Goal: Navigation & Orientation: Find specific page/section

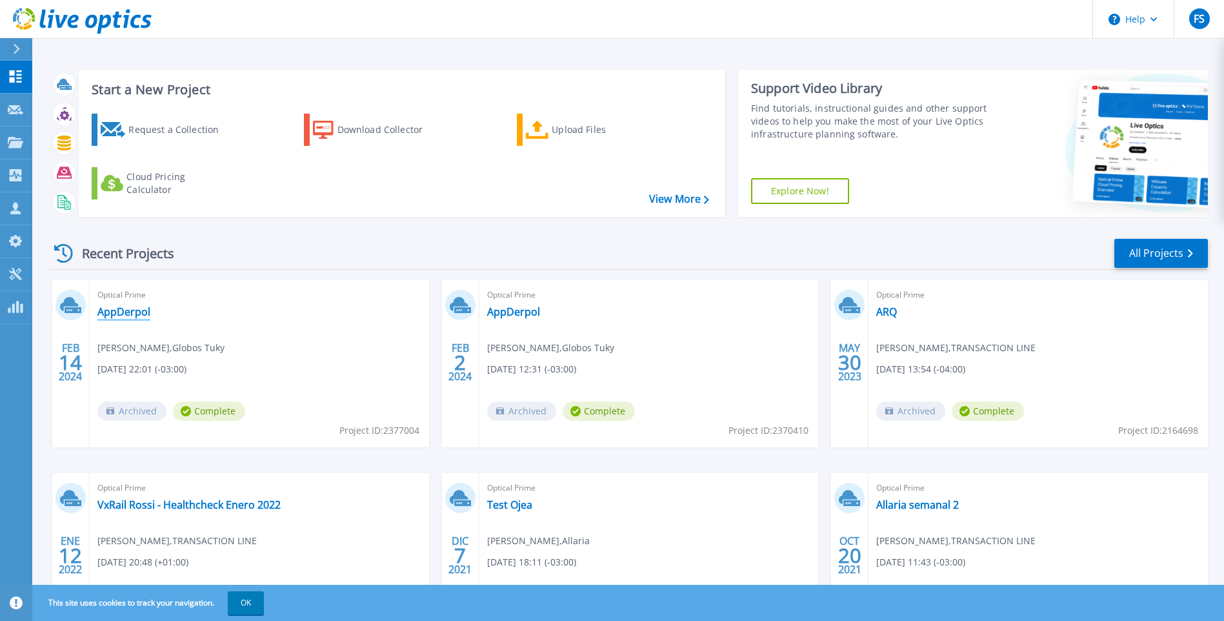
click at [115, 314] on link "AppDerpol" at bounding box center [123, 311] width 53 height 13
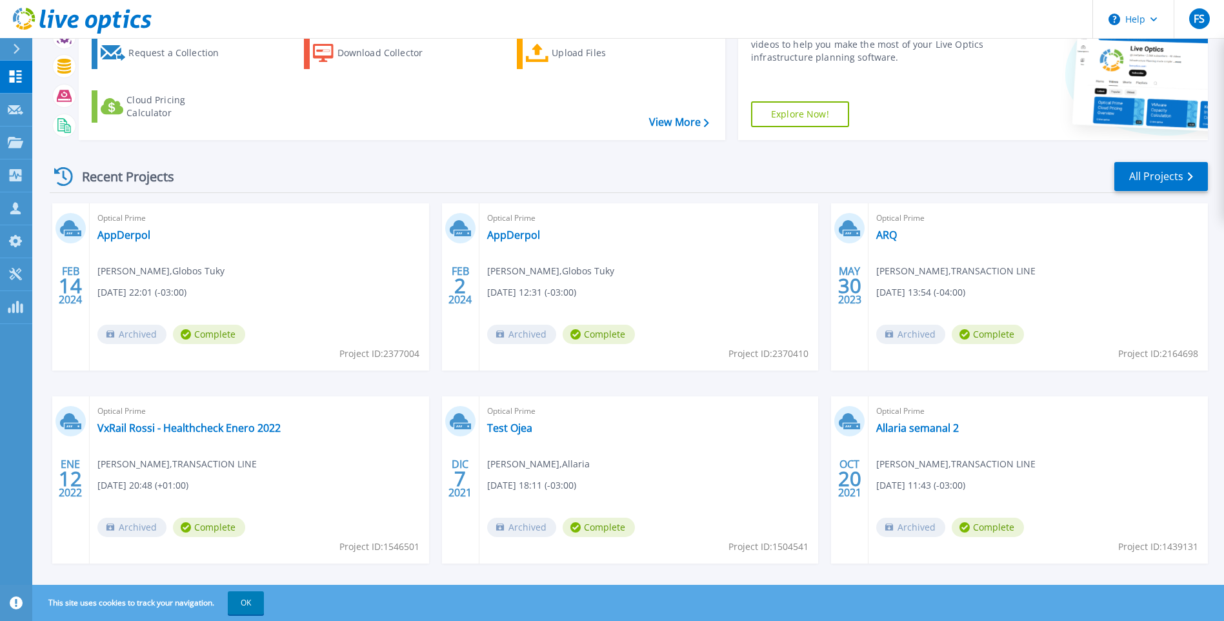
scroll to position [94, 0]
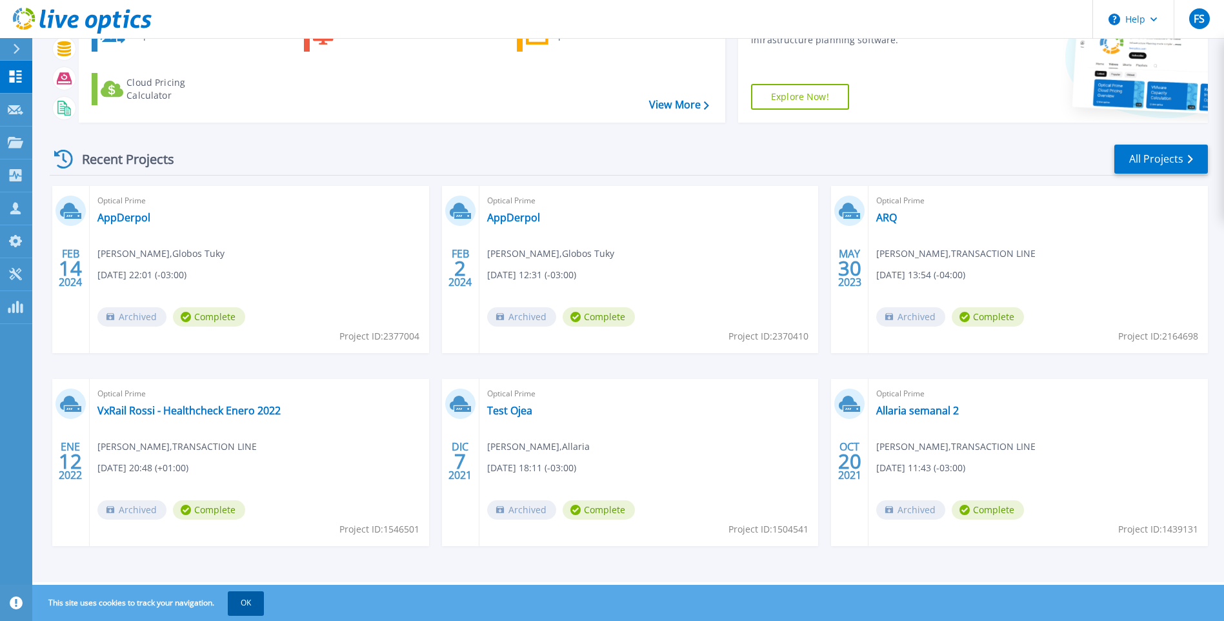
click at [264, 598] on button "OK" at bounding box center [246, 602] width 36 height 23
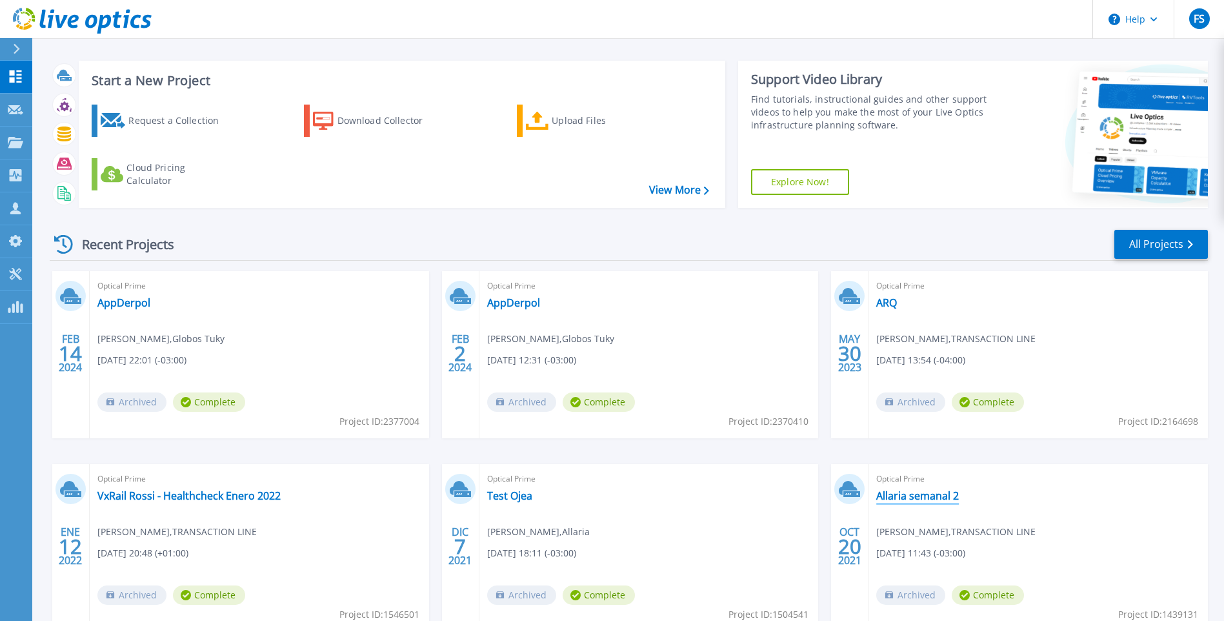
scroll to position [0, 0]
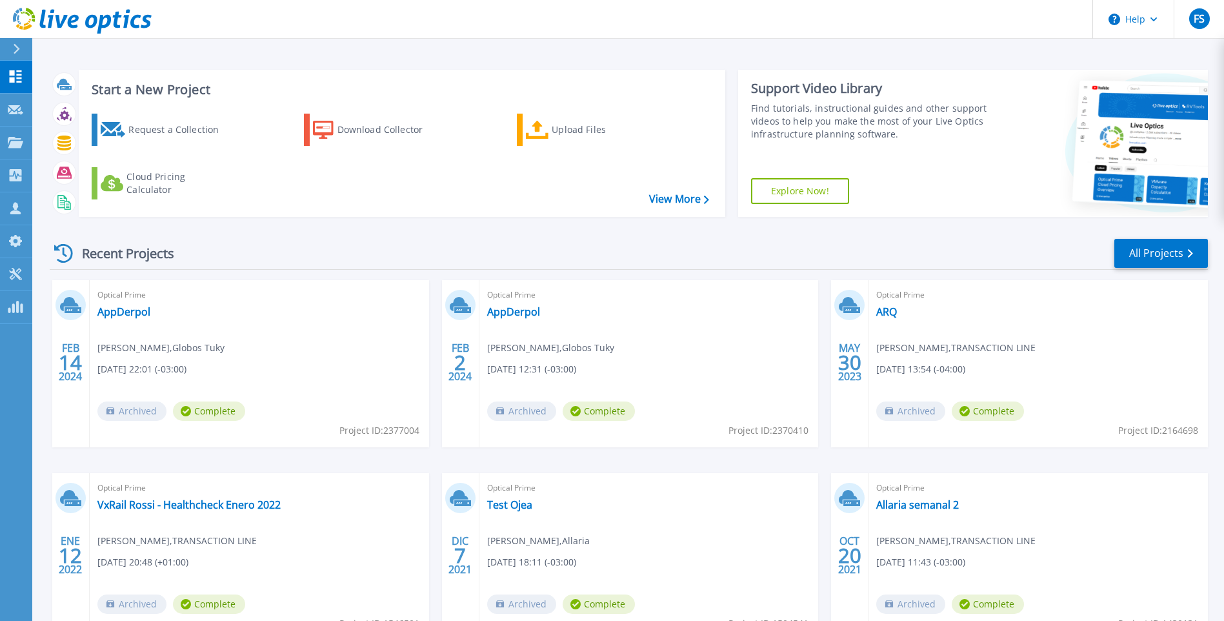
click at [61, 251] on icon at bounding box center [63, 253] width 19 height 19
click at [59, 208] on p "Customers" at bounding box center [57, 209] width 46 height 34
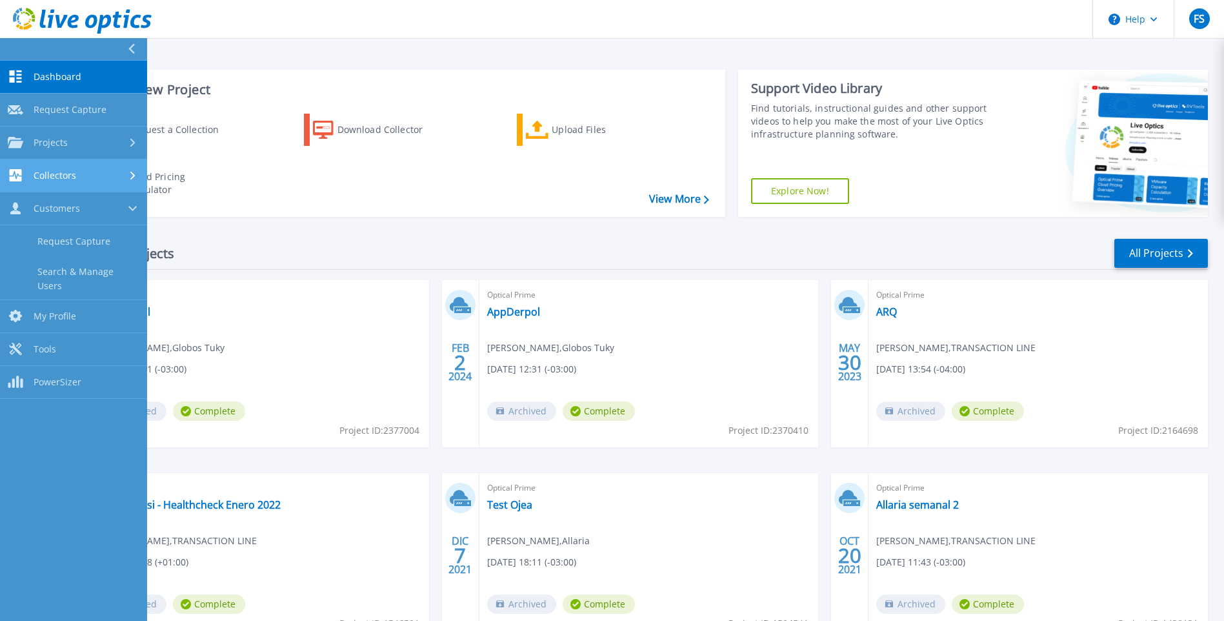
click at [128, 172] on div "Collectors" at bounding box center [74, 175] width 132 height 12
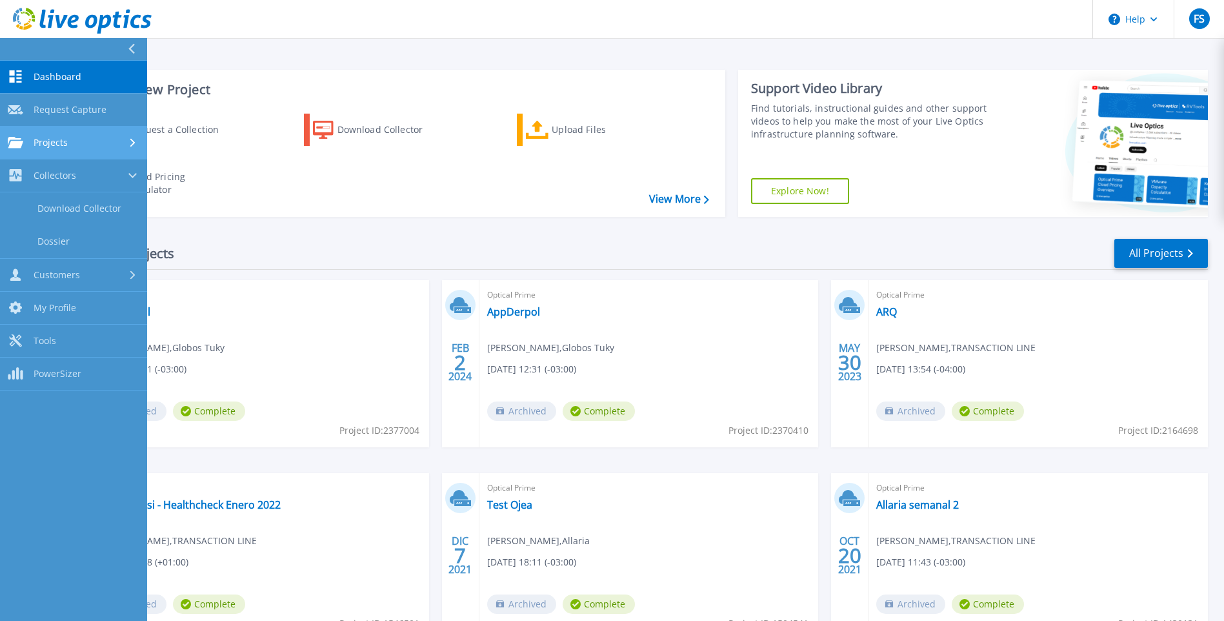
click at [129, 140] on div at bounding box center [133, 142] width 11 height 10
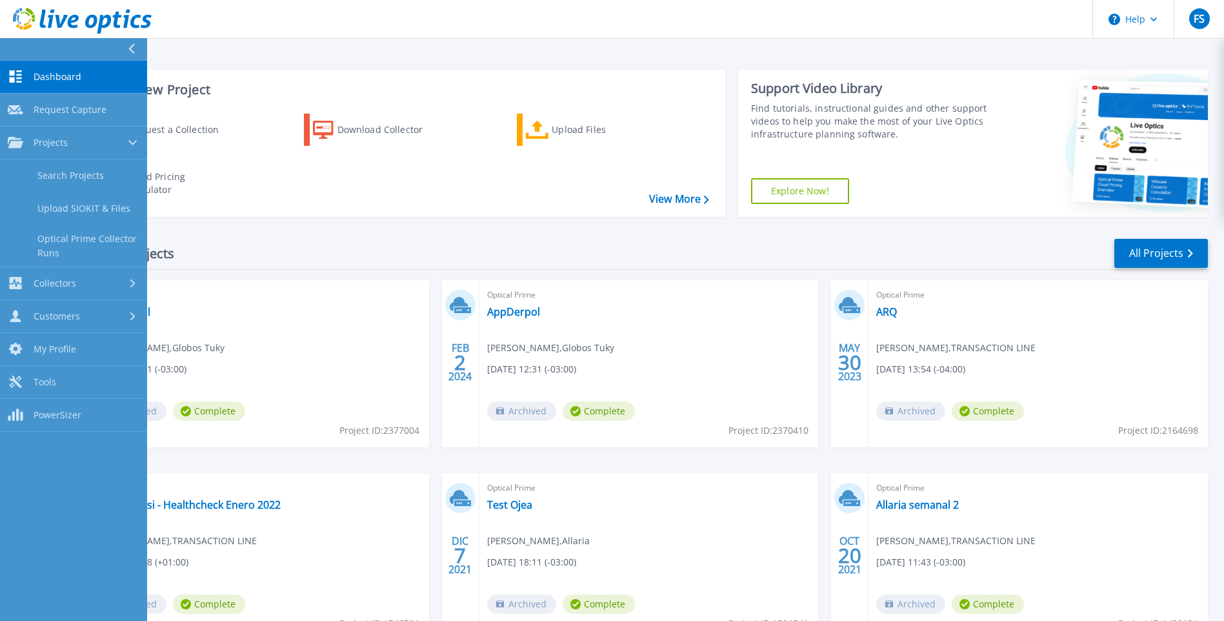
click at [81, 518] on div "Dashboard Dashboard Request Capture Request Capture Projects Projects Search Pr…" at bounding box center [73, 342] width 147 height 562
click at [199, 239] on div "Recent Projects All Projects" at bounding box center [629, 254] width 1159 height 32
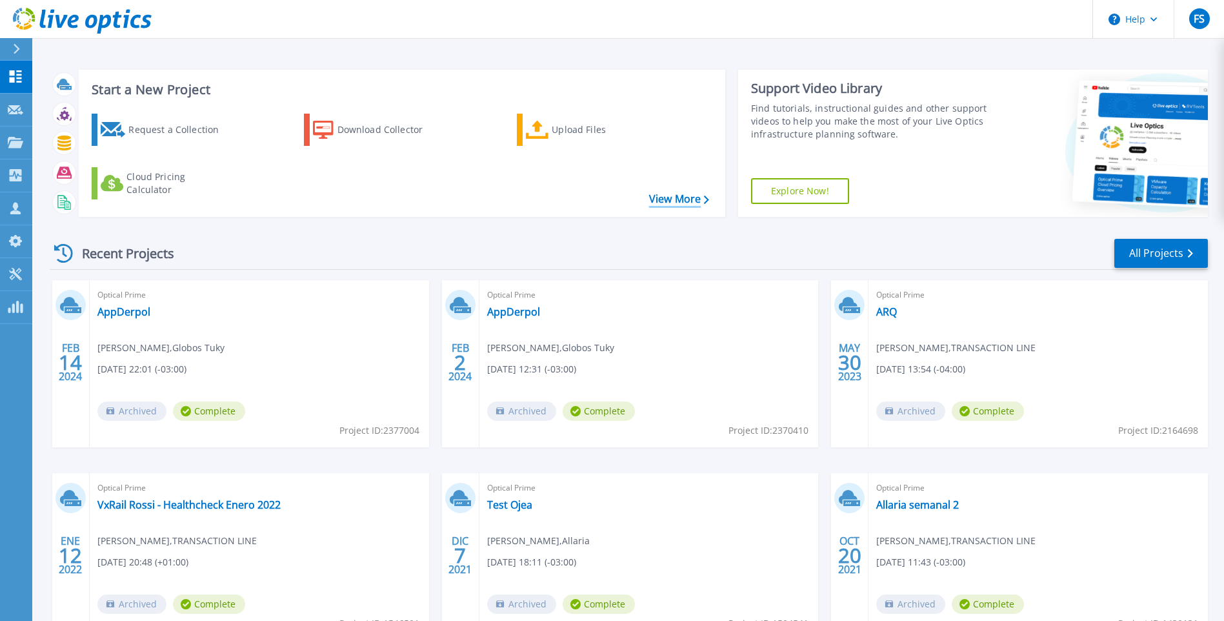
click at [699, 199] on link "View More" at bounding box center [679, 199] width 60 height 12
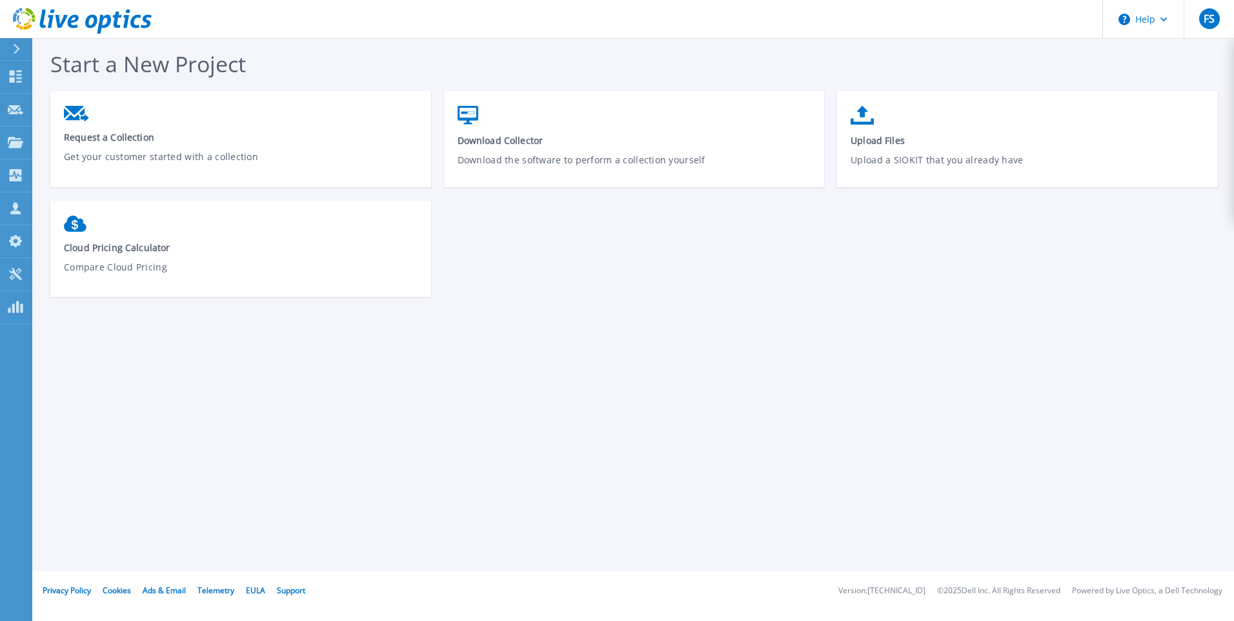
click at [609, 497] on div "Start a New Project Request a Collection Get your customer started with a colle…" at bounding box center [633, 285] width 1202 height 571
